Goal: Task Accomplishment & Management: Complete application form

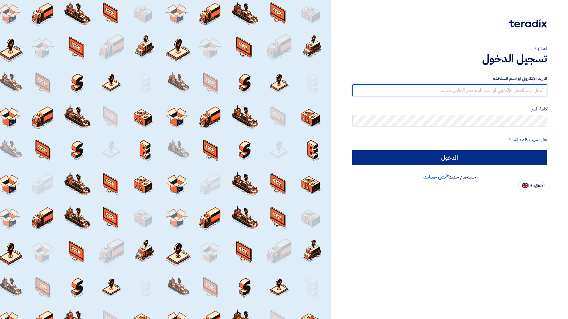
type input "[EMAIL_ADDRESS][PERSON_NAME][DOMAIN_NAME]"
click at [459, 158] on input "الدخول" at bounding box center [450, 157] width 195 height 15
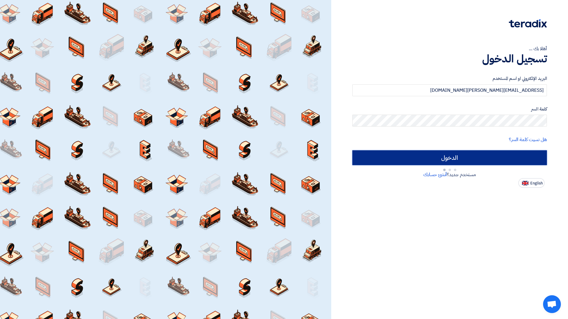
type input "Sign in"
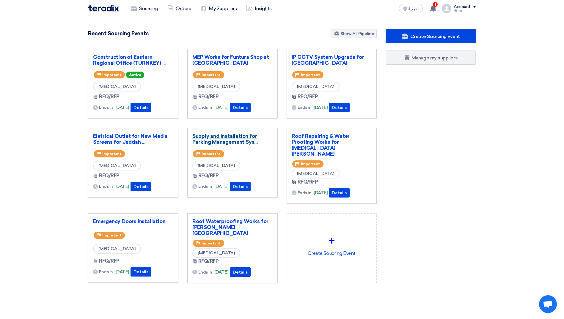
click at [228, 138] on link "Supply and Installation for Parking Management Sys..." at bounding box center [232, 139] width 80 height 12
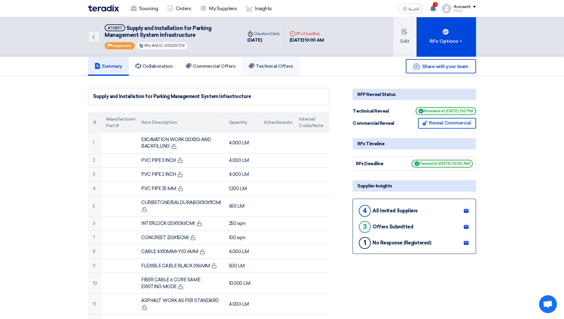
click at [281, 68] on h5 "Technical Offers" at bounding box center [271, 66] width 44 height 6
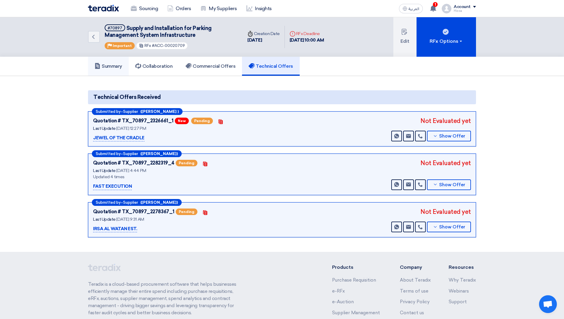
click at [122, 65] on h5 "Summary" at bounding box center [109, 66] width 28 height 6
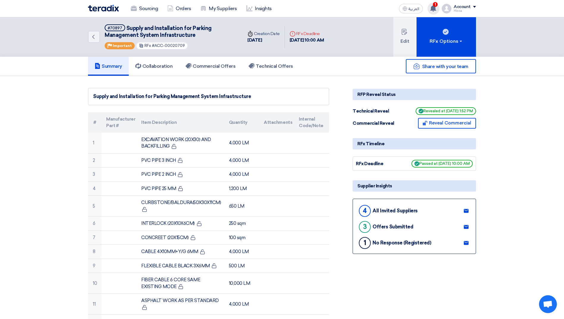
click at [434, 5] on span "1" at bounding box center [435, 4] width 5 height 5
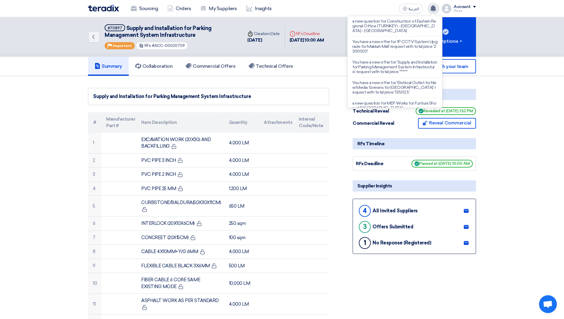
click at [101, 10] on img at bounding box center [103, 8] width 31 height 7
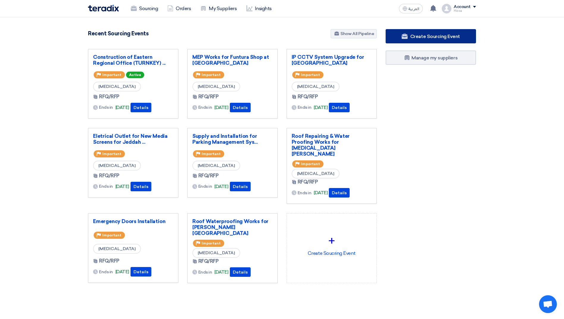
click at [426, 32] on link "Create Sourcing Event" at bounding box center [431, 36] width 90 height 14
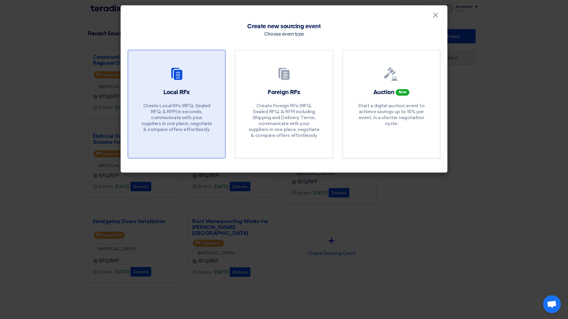
click at [188, 111] on p "Create Local RFx (RFQ, Sealed RFQ, & RFP) in seconds, communicate with your sup…" at bounding box center [176, 118] width 71 height 30
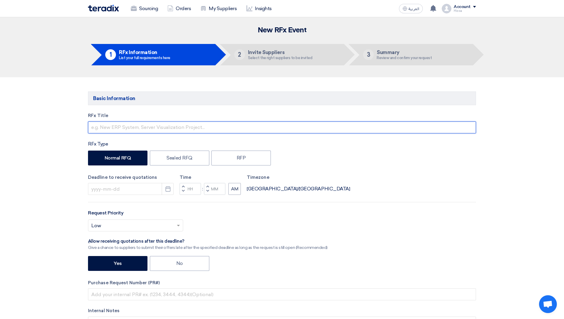
click at [185, 126] on input "text" at bounding box center [282, 128] width 388 height 12
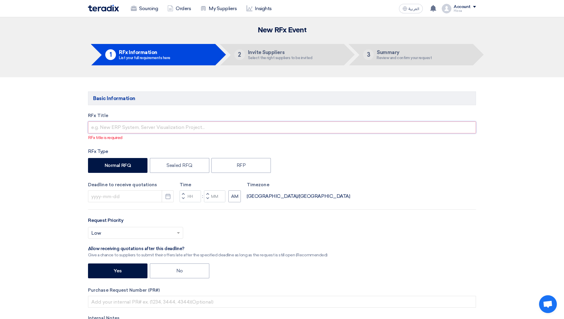
paste input "Supply, install, T&C for Parking Guidance System including the integration with…"
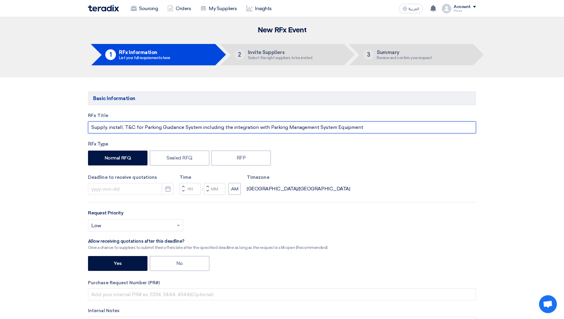
click at [122, 126] on input "Supply, install, T&C for Parking Guidance System including the integration with…" at bounding box center [282, 128] width 388 height 12
click at [151, 122] on input "Supply, instalation , T&C for Parking Guidance System including the integration…" at bounding box center [282, 128] width 388 height 12
type input "Supply, installation, T&C for Parking Guidance System including the integration…"
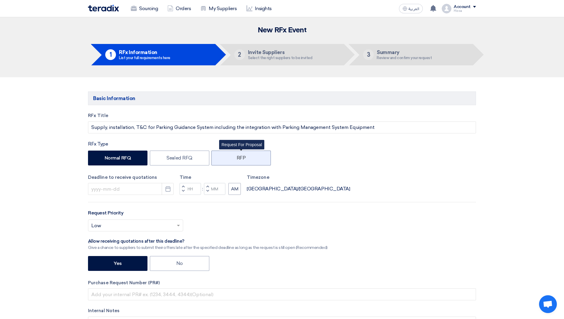
click at [245, 157] on label "RFP" at bounding box center [240, 158] width 59 height 15
click at [241, 157] on input "RFP" at bounding box center [239, 158] width 4 height 4
radio input "true"
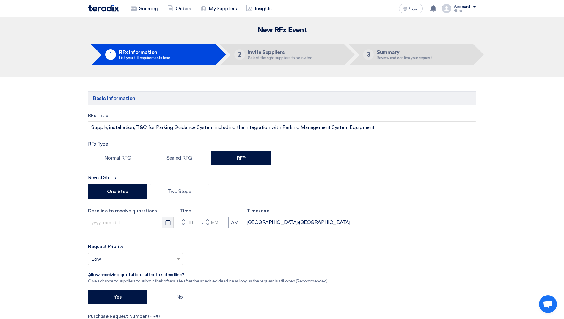
click at [168, 225] on use "button" at bounding box center [167, 222] width 5 height 5
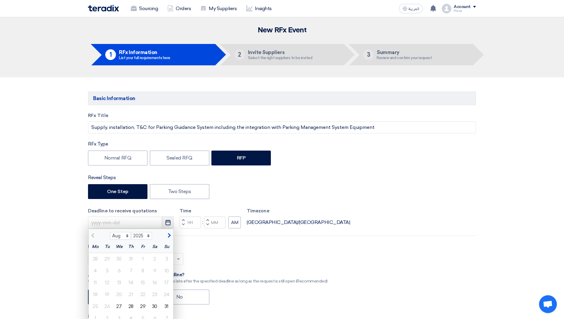
scroll to position [30, 0]
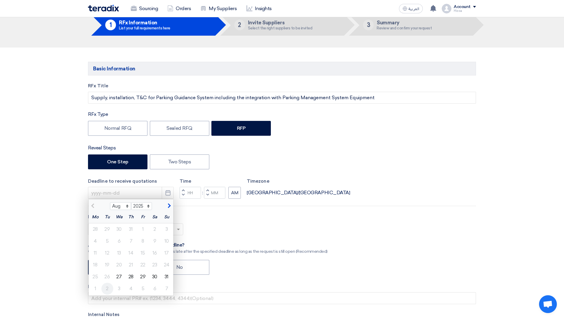
click at [109, 288] on div "2" at bounding box center [107, 289] width 12 height 12
type input "[DATE]"
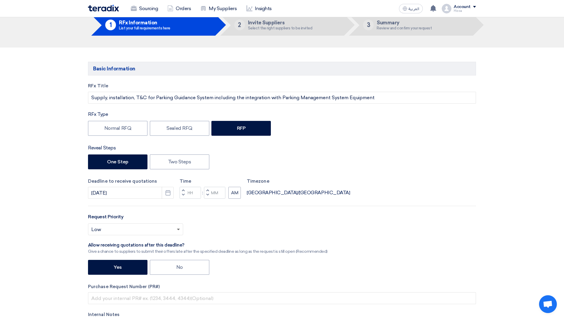
click at [178, 229] on span at bounding box center [178, 230] width 3 height 2
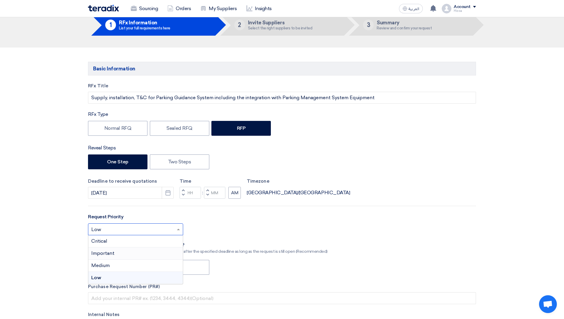
click at [139, 254] on div "Important" at bounding box center [135, 254] width 95 height 12
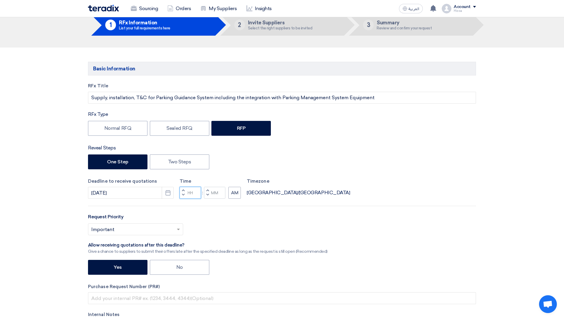
click at [190, 193] on input "Hours" at bounding box center [190, 193] width 21 height 12
type input "11"
click at [217, 191] on input "Minutes" at bounding box center [214, 193] width 21 height 12
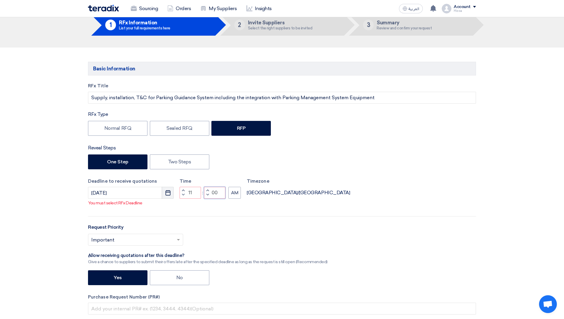
type input "00"
click at [165, 195] on icon "Pick a date" at bounding box center [168, 193] width 6 height 6
select select "9"
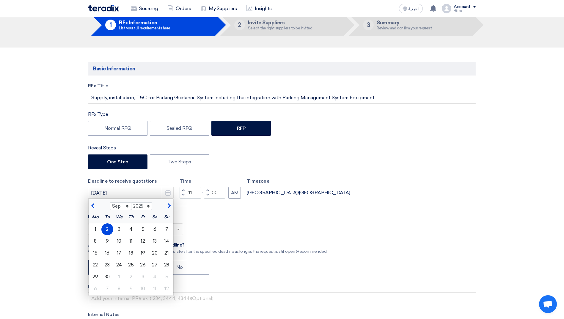
click at [108, 231] on div "2" at bounding box center [107, 230] width 12 height 12
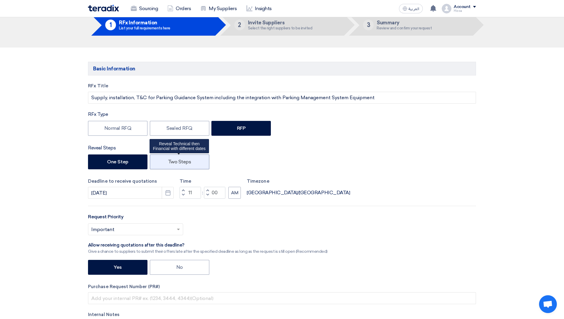
click at [199, 159] on label "Two Steps" at bounding box center [179, 162] width 59 height 15
click at [172, 160] on input "Two Steps" at bounding box center [170, 162] width 4 height 4
radio input "true"
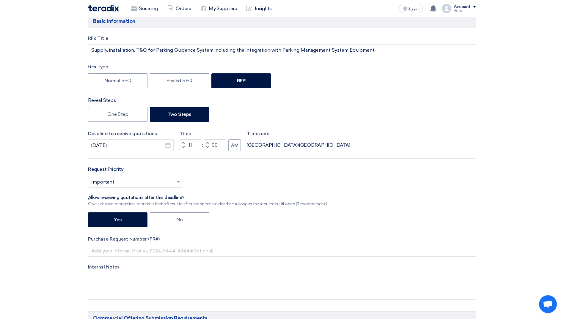
scroll to position [119, 0]
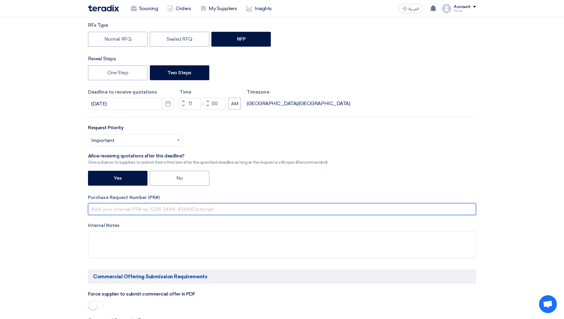
click at [180, 210] on input "text" at bounding box center [282, 209] width 388 height 12
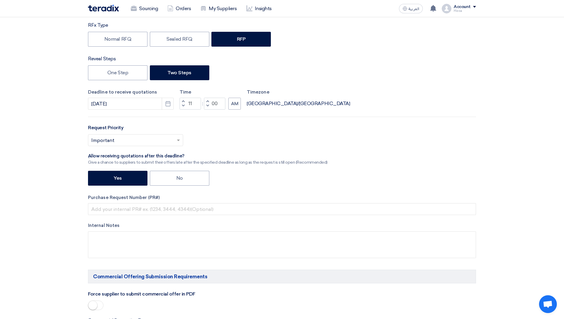
click at [226, 224] on label "Internal Notes" at bounding box center [282, 225] width 388 height 7
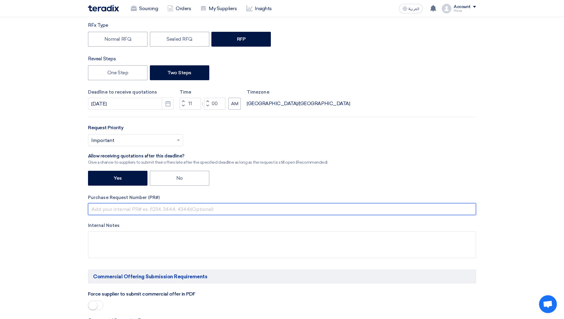
click at [129, 213] on input "text" at bounding box center [282, 209] width 388 height 12
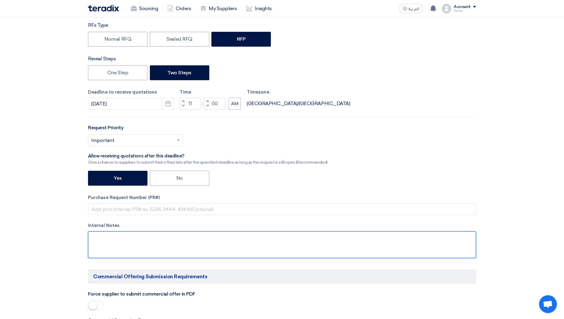
click at [156, 257] on textarea at bounding box center [282, 245] width 388 height 27
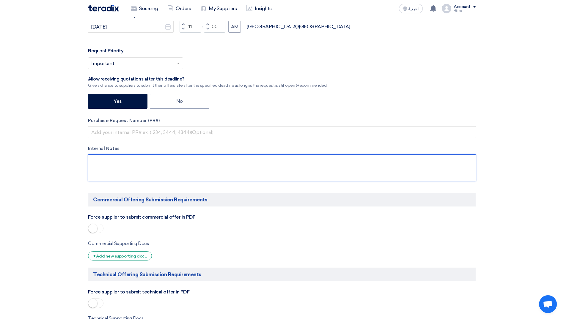
scroll to position [238, 0]
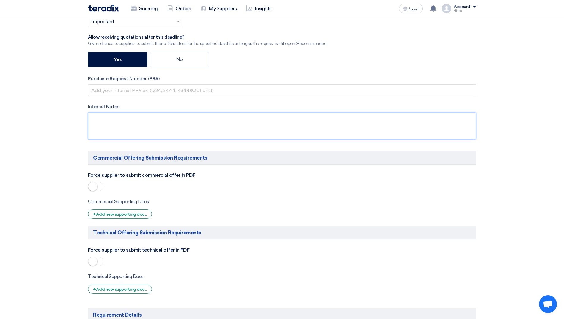
click at [102, 119] on textarea at bounding box center [282, 126] width 388 height 27
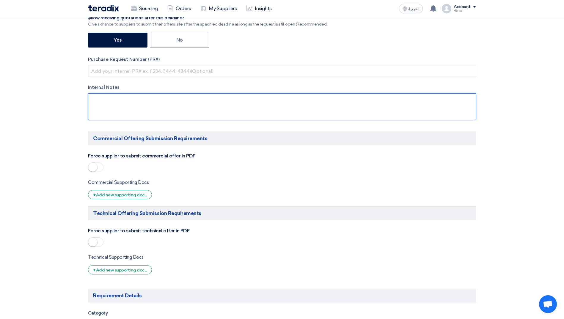
scroll to position [268, 0]
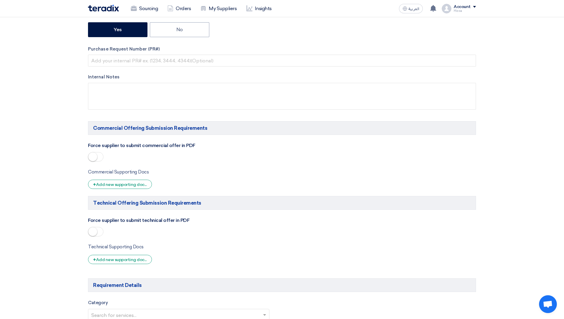
click at [95, 156] on small at bounding box center [92, 157] width 9 height 9
click at [92, 230] on small at bounding box center [92, 231] width 9 height 9
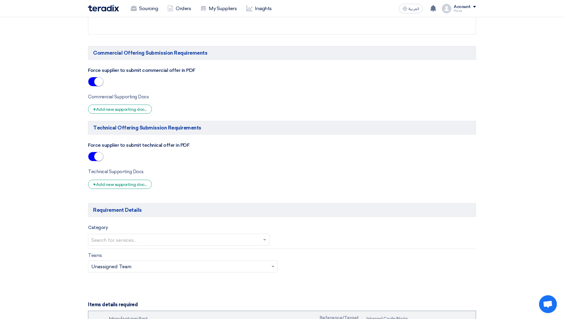
scroll to position [357, 0]
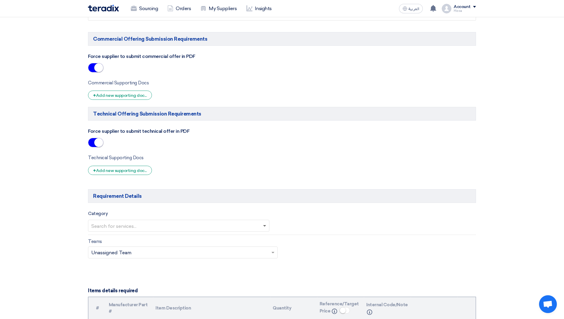
click at [264, 227] on span at bounding box center [265, 225] width 7 height 7
click at [165, 238] on div "[MEDICAL_DATA]" at bounding box center [178, 238] width 181 height 12
click at [273, 253] on span at bounding box center [272, 254] width 3 height 2
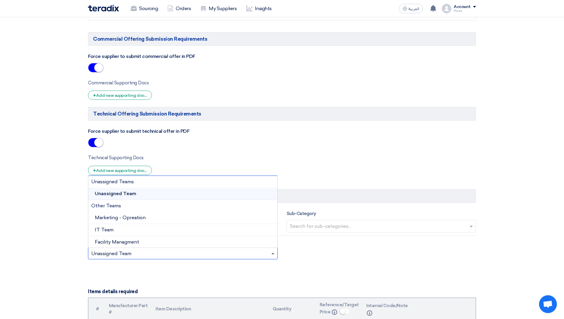
click at [273, 253] on span at bounding box center [272, 253] width 3 height 1
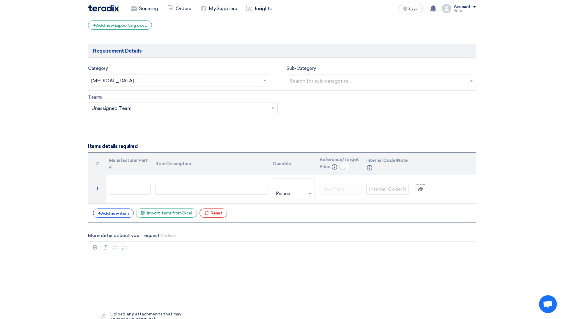
scroll to position [505, 0]
